Goal: Task Accomplishment & Management: Manage account settings

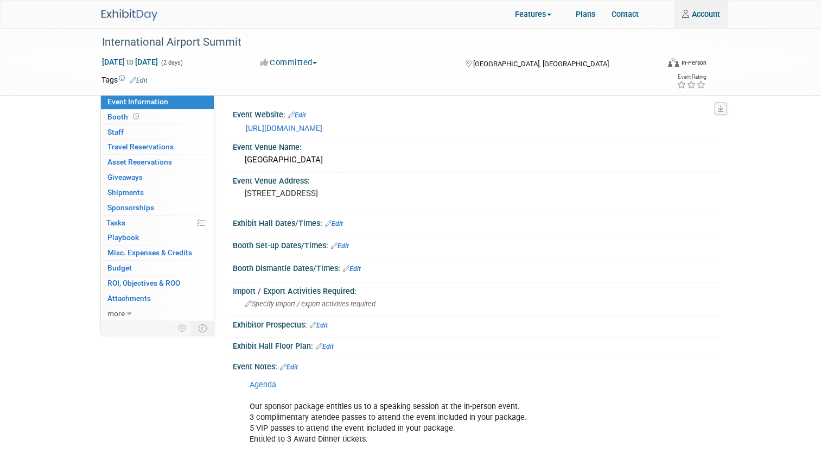
type input "[PERSON_NAME][EMAIL_ADDRESS][PERSON_NAME][DOMAIN_NAME]"
click at [132, 20] on img at bounding box center [129, 14] width 56 height 11
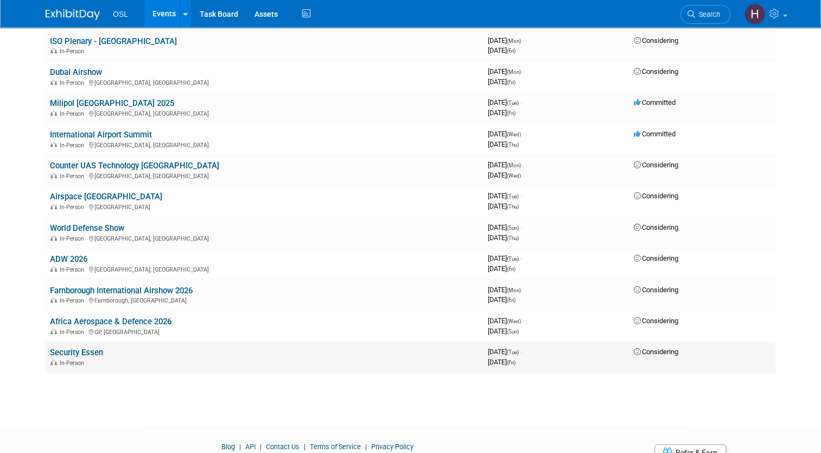
scroll to position [398, 0]
click at [86, 99] on link "Milipol [GEOGRAPHIC_DATA] 2025" at bounding box center [112, 104] width 124 height 10
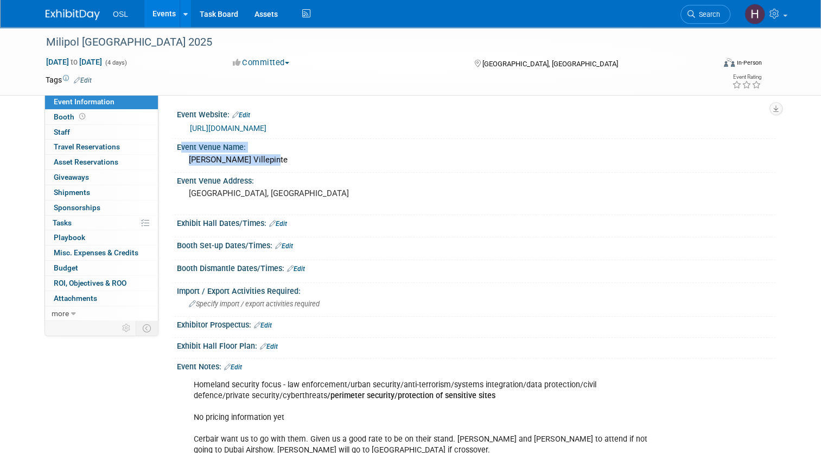
drag, startPoint x: 259, startPoint y: 160, endPoint x: 163, endPoint y: 167, distance: 96.3
click at [163, 167] on div "Event Website: Edit https://www.milipol.com/en Event Venue Name: Paris Nord Vil…" at bounding box center [466, 206] width 617 height 225
drag, startPoint x: 163, startPoint y: 167, endPoint x: 214, endPoint y: 167, distance: 50.5
click at [214, 167] on div "Paris Nord Villepinte" at bounding box center [476, 159] width 582 height 17
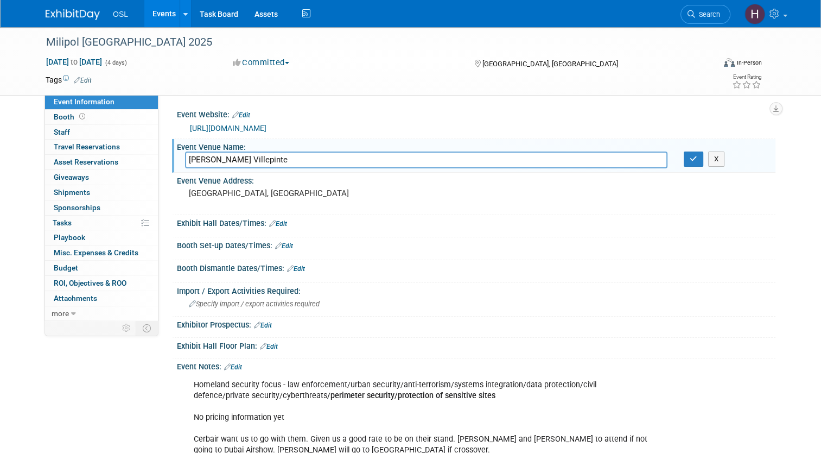
click at [186, 160] on input "Paris Nord Villepinte" at bounding box center [426, 159] width 483 height 17
click at [116, 396] on div "Event Information Event Info Booth Booth 0 Staff 0 Staff 0 Travel Reservations …" at bounding box center [410, 246] width 746 height 439
click at [131, 426] on div "Event Information Event Info Booth Booth 0 Staff 0 Staff 0 Travel Reservations …" at bounding box center [410, 246] width 746 height 439
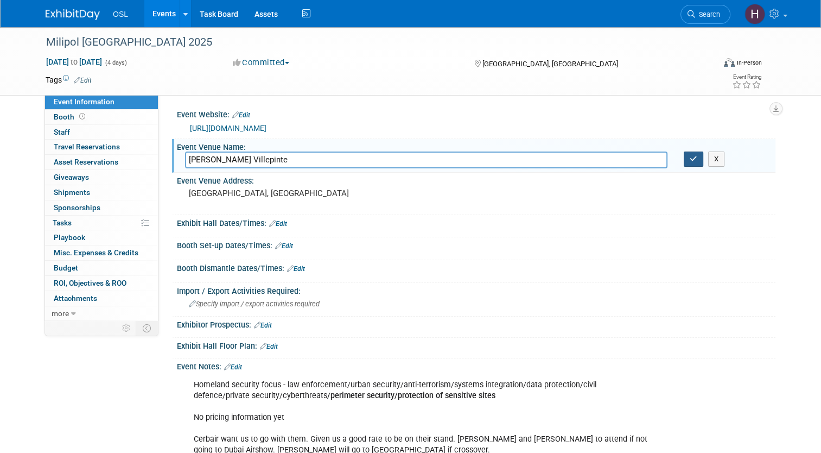
click at [703, 159] on button "button" at bounding box center [694, 158] width 20 height 15
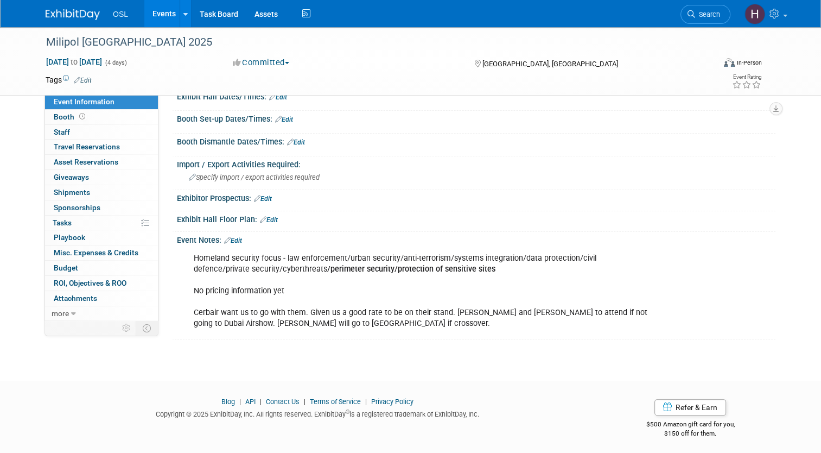
scroll to position [127, 0]
